Goal: Find specific page/section: Find specific page/section

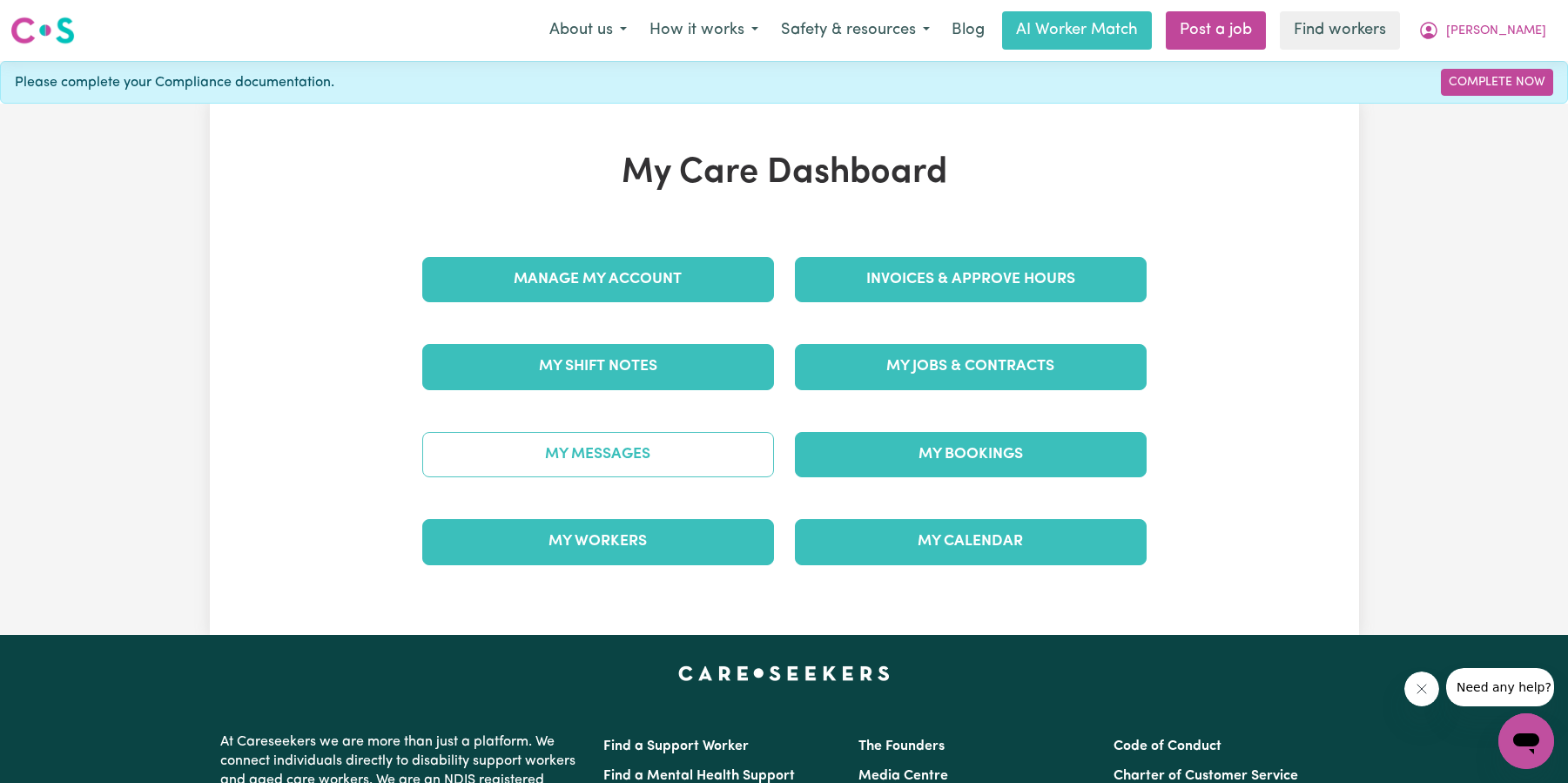
click at [693, 465] on link "My Messages" at bounding box center [599, 455] width 352 height 46
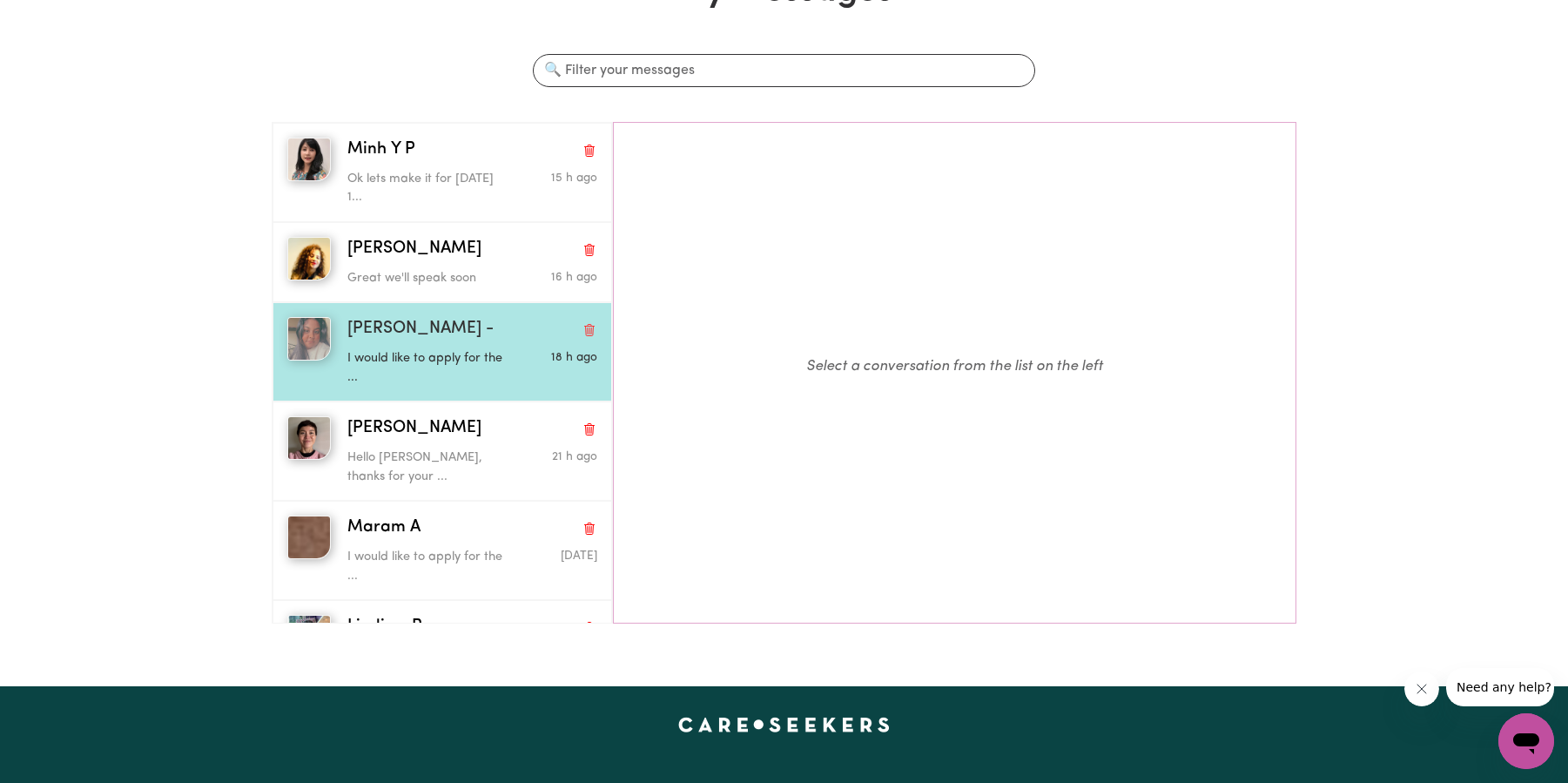
click at [468, 347] on div "I would like to apply for the ..." at bounding box center [430, 364] width 167 height 45
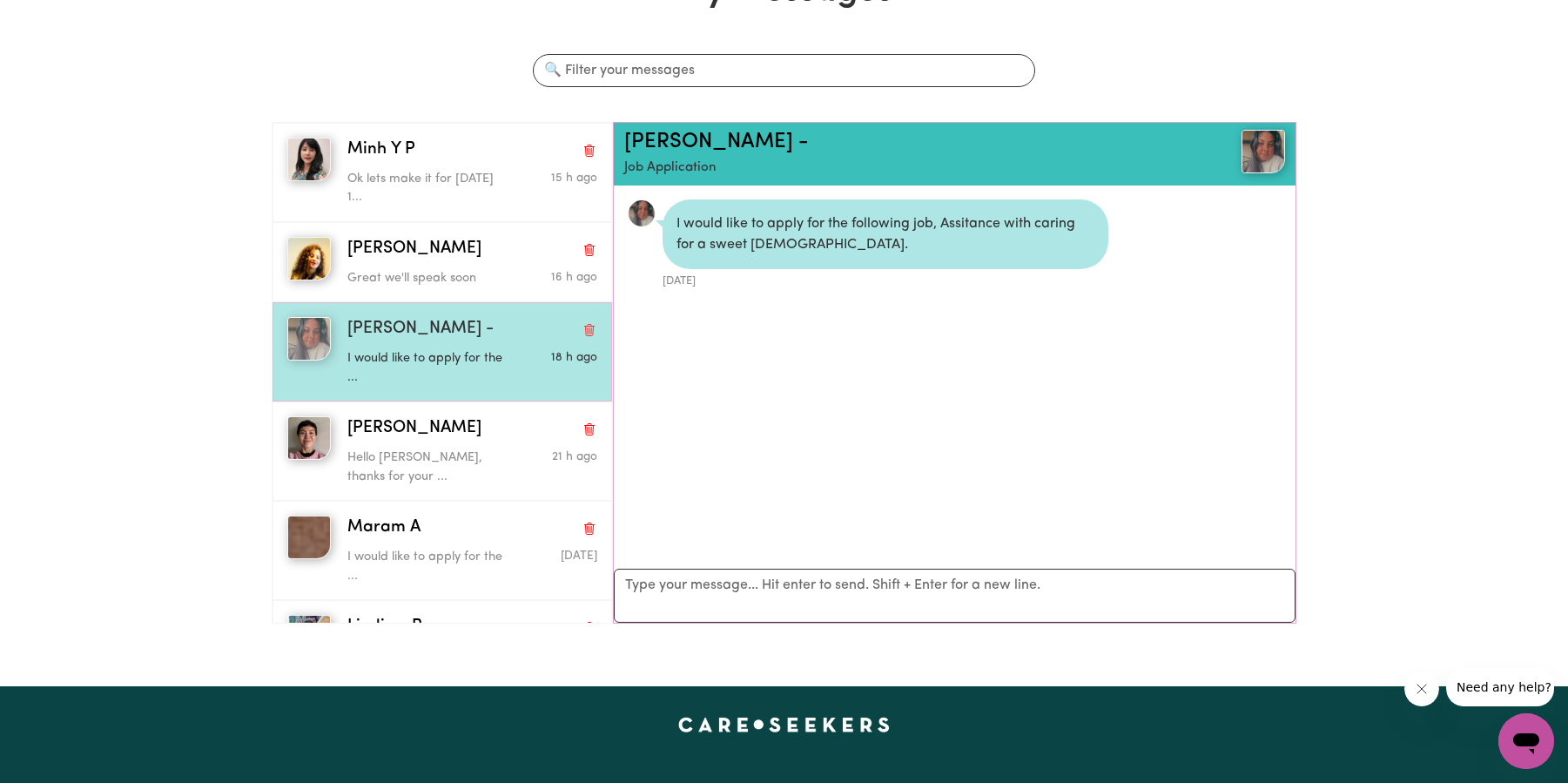
scroll to position [24, 0]
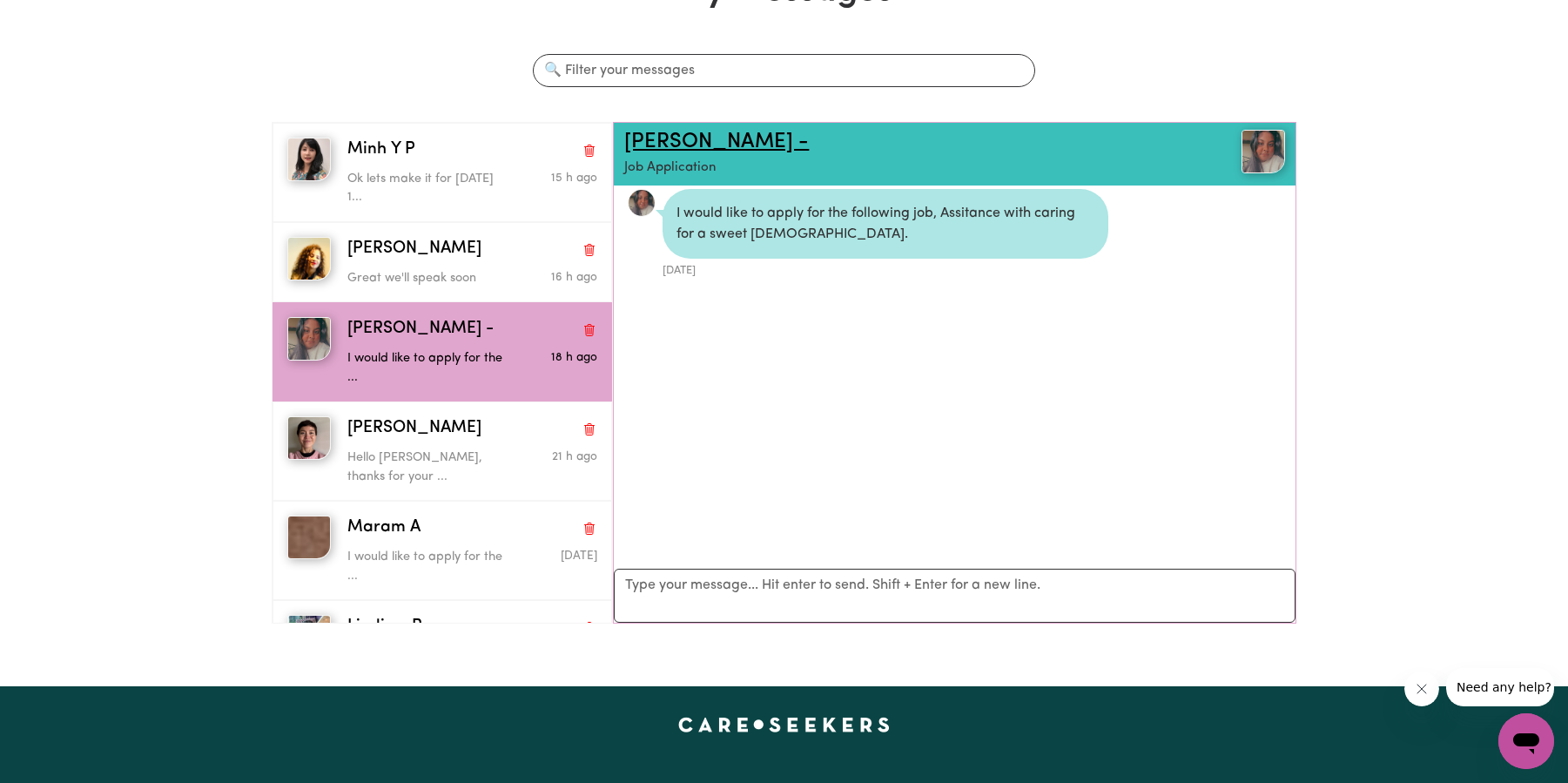
click at [693, 148] on link "[PERSON_NAME] -" at bounding box center [716, 142] width 185 height 21
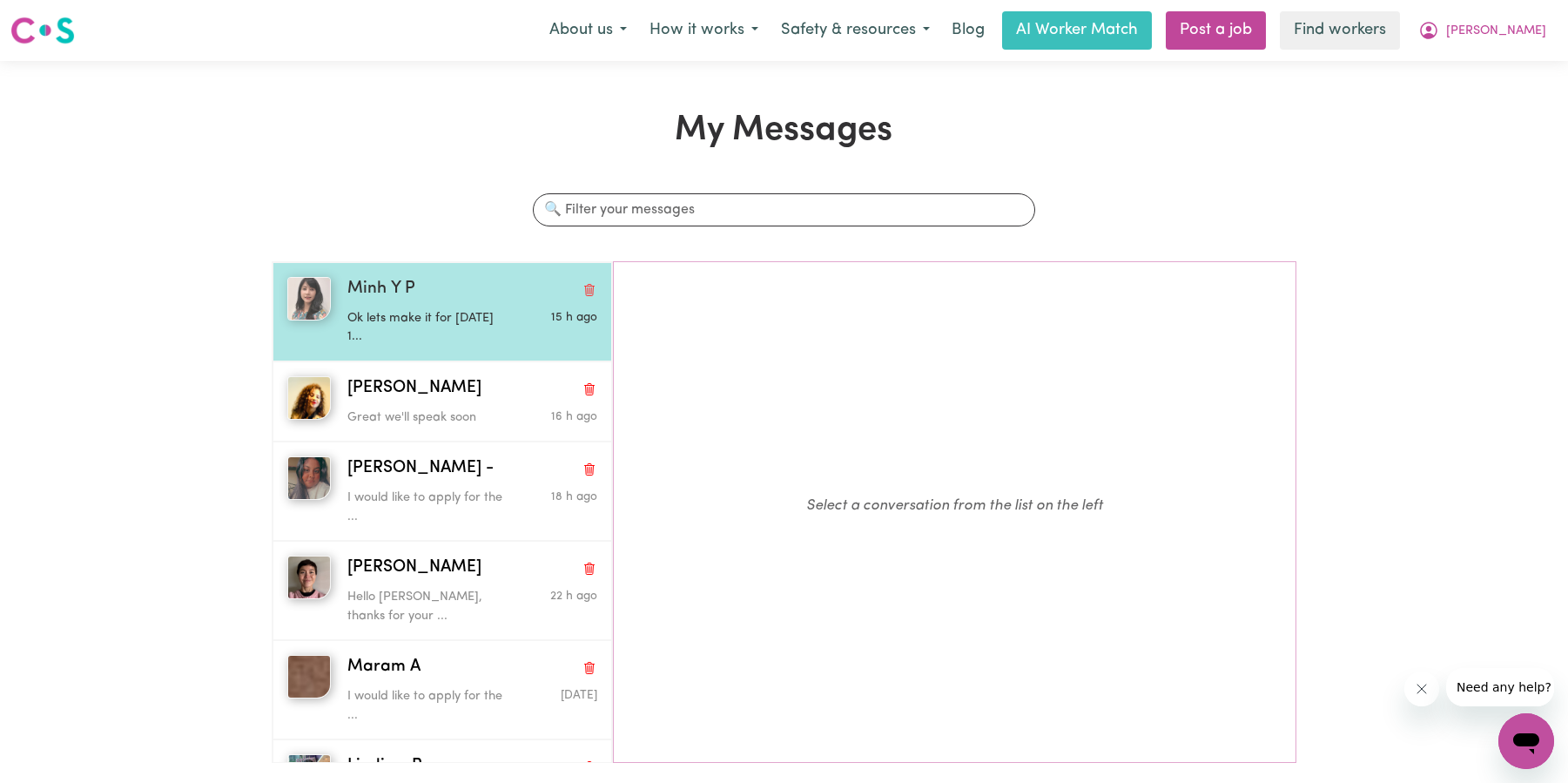
click at [374, 294] on span "Minh Y P" at bounding box center [381, 290] width 68 height 26
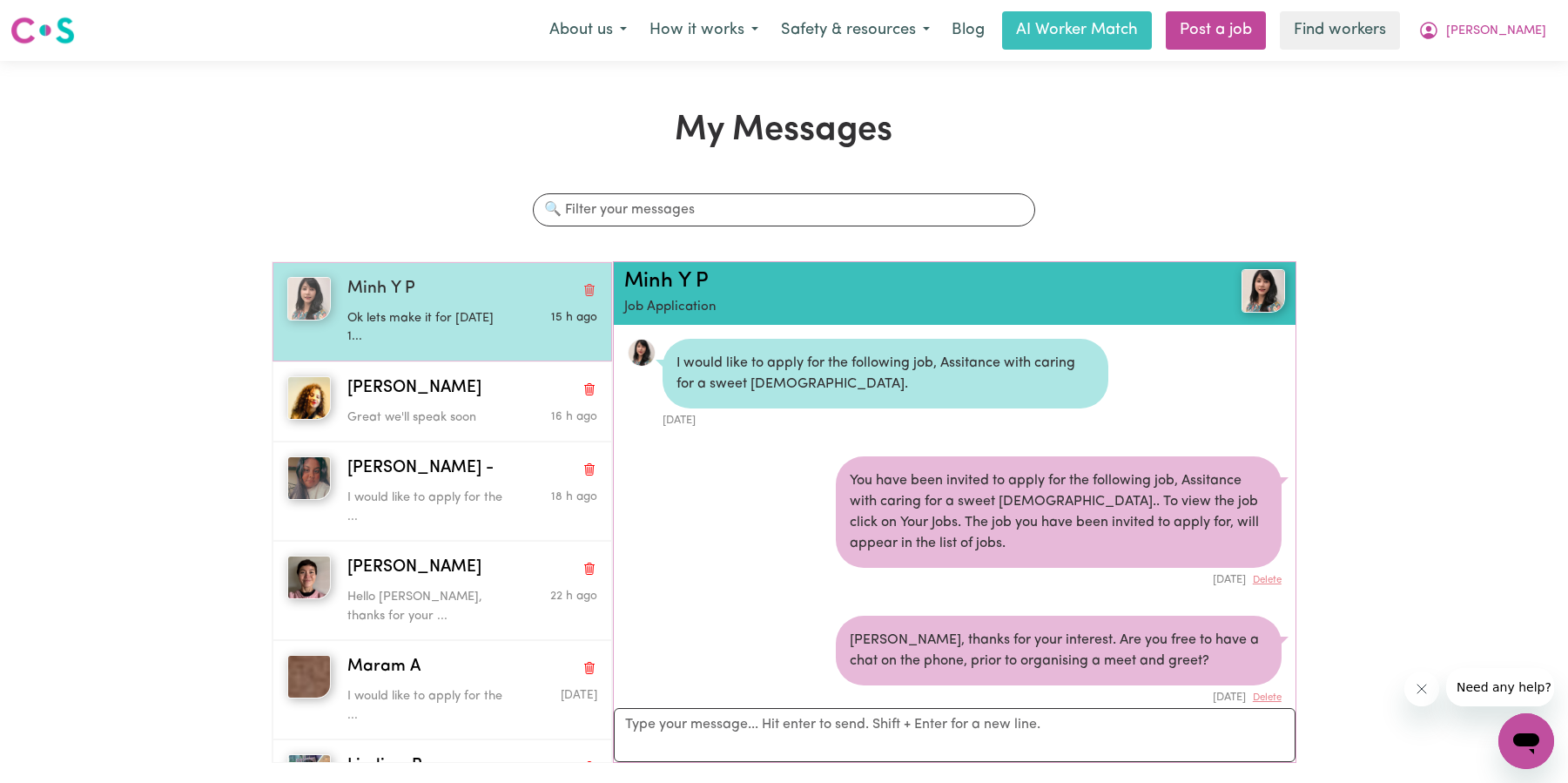
scroll to position [682, 0]
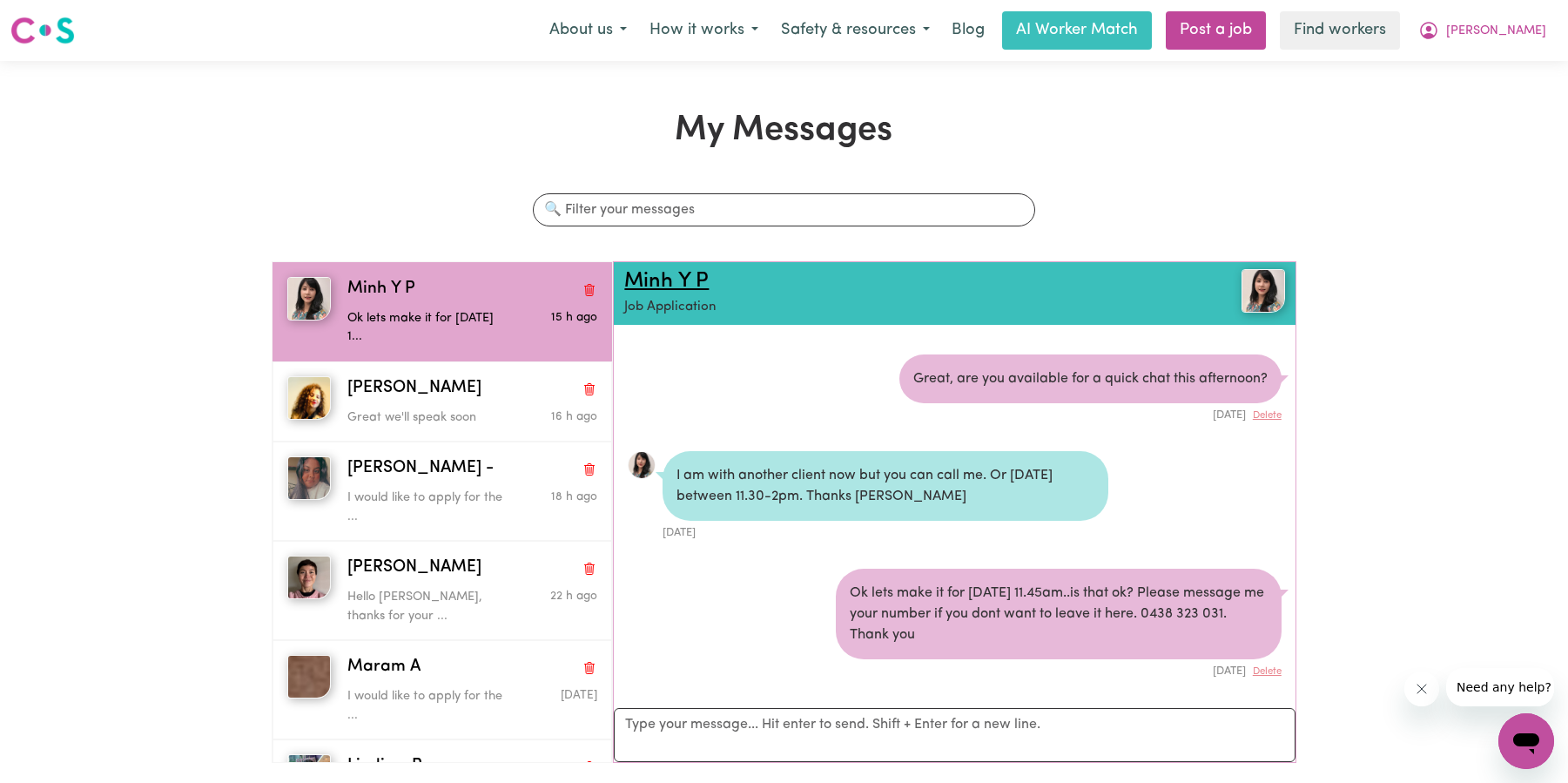
click at [671, 281] on link "Minh Y P" at bounding box center [666, 281] width 84 height 21
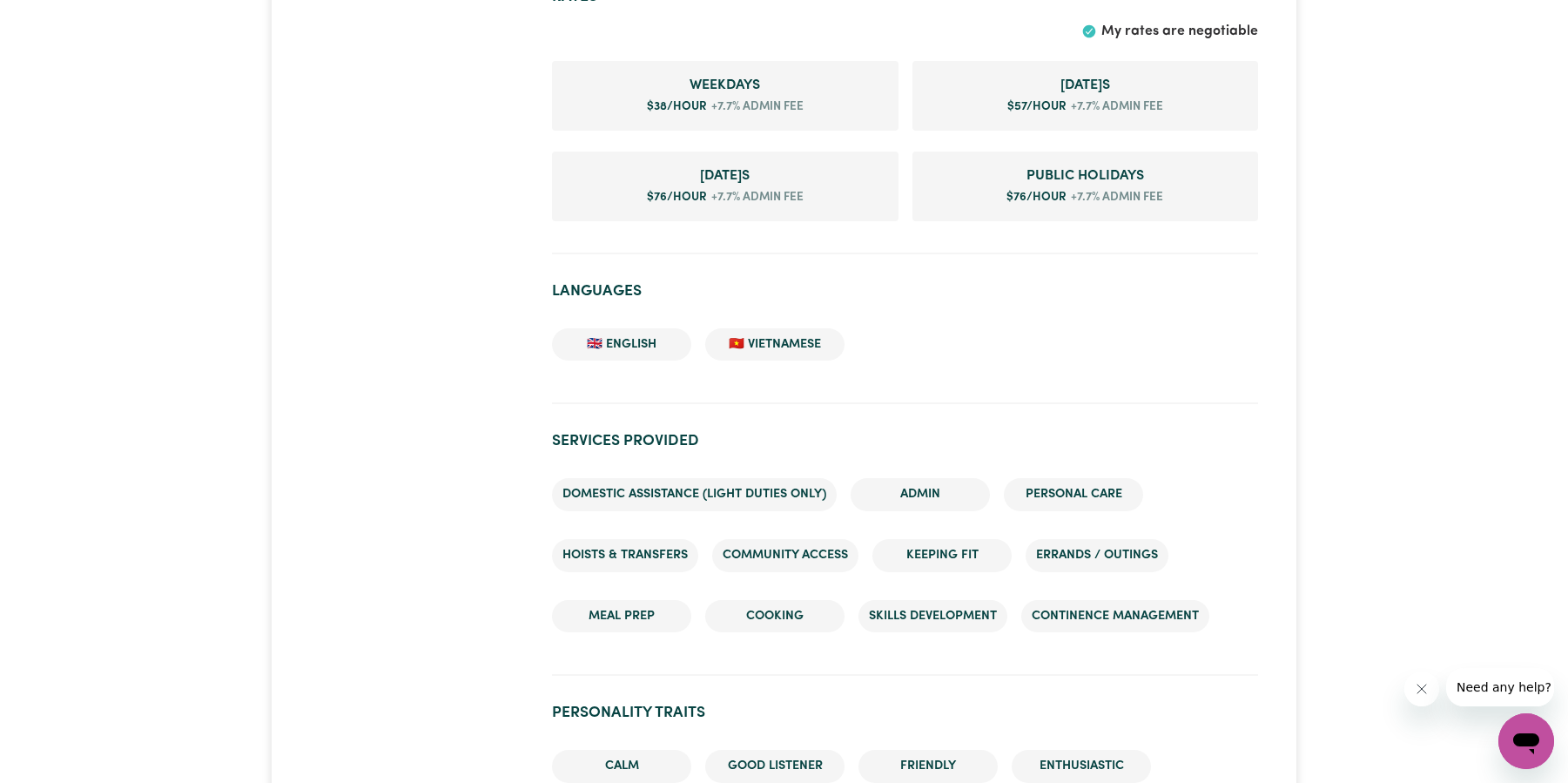
scroll to position [1616, 0]
